Goal: Information Seeking & Learning: Find specific page/section

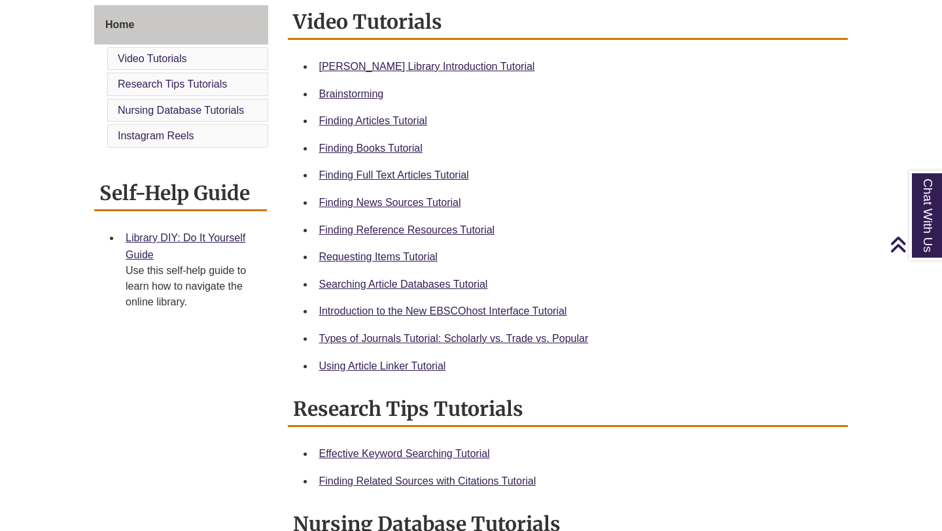
scroll to position [361, 0]
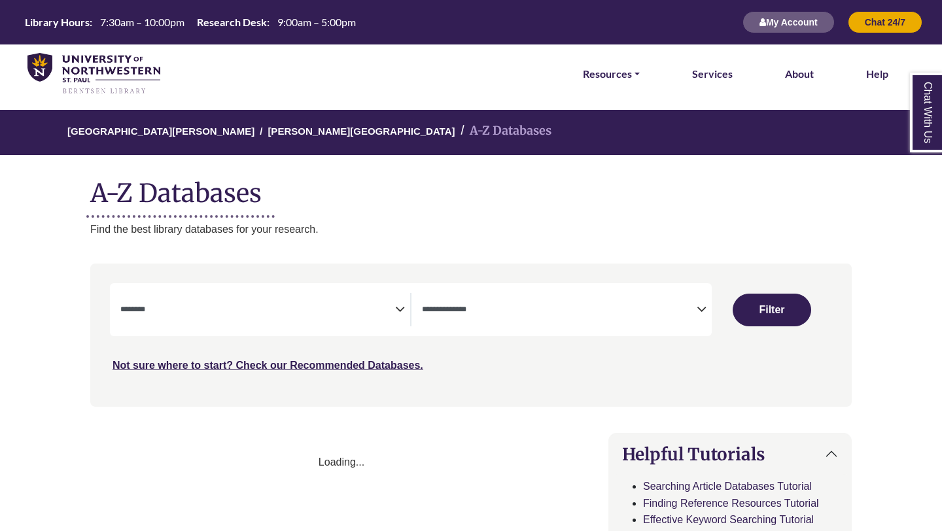
select select "Database Subject Filter"
select select "Database Types Filter"
select select "Database Subject Filter"
select select "Database Types Filter"
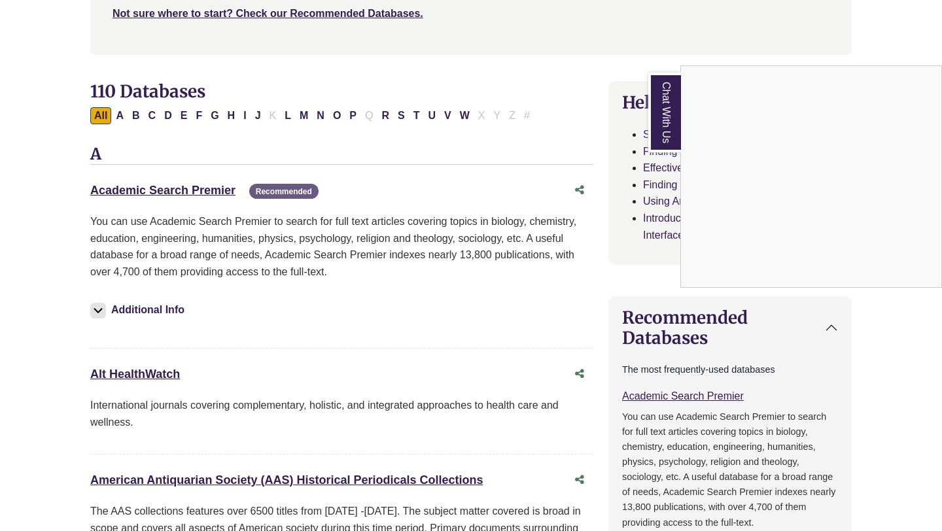
scroll to position [360, 0]
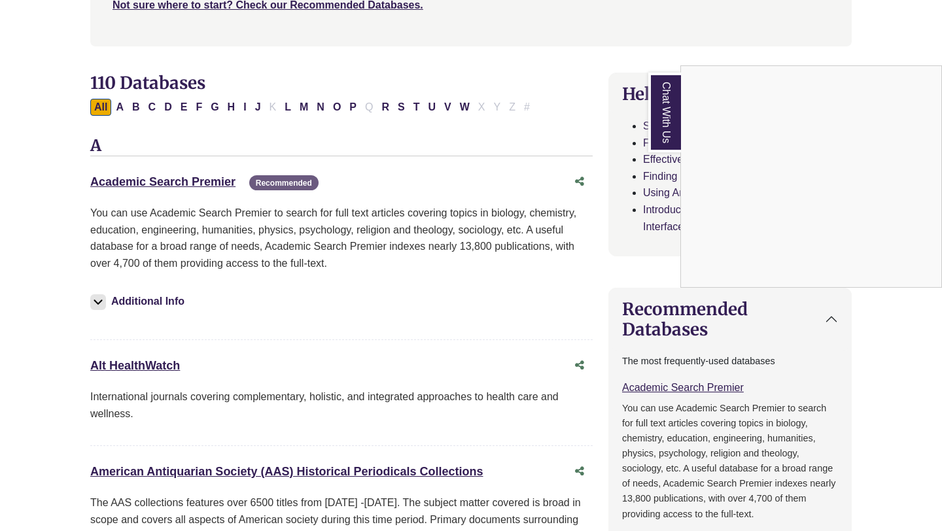
click at [226, 184] on div "Chat With Us" at bounding box center [471, 265] width 942 height 531
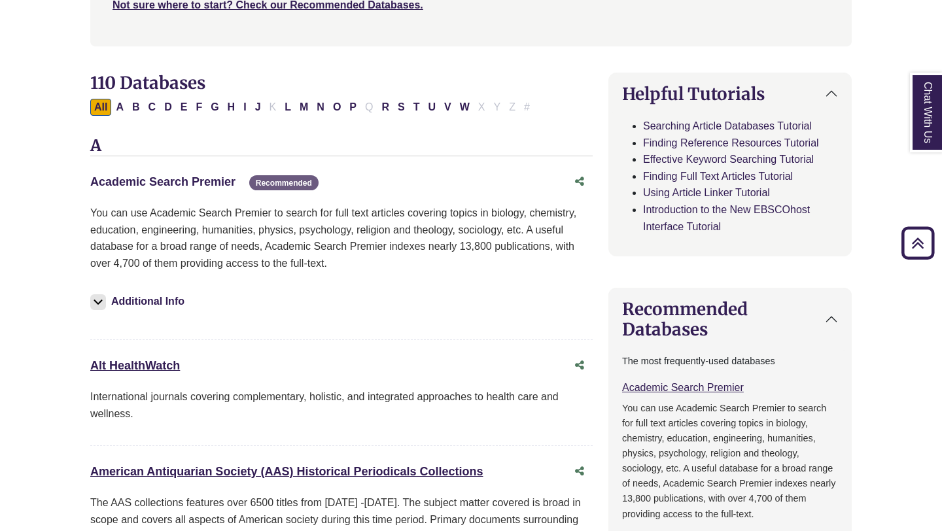
click at [205, 181] on link "Academic Search Premier This link opens in a new window" at bounding box center [162, 181] width 145 height 13
